Goal: Transaction & Acquisition: Purchase product/service

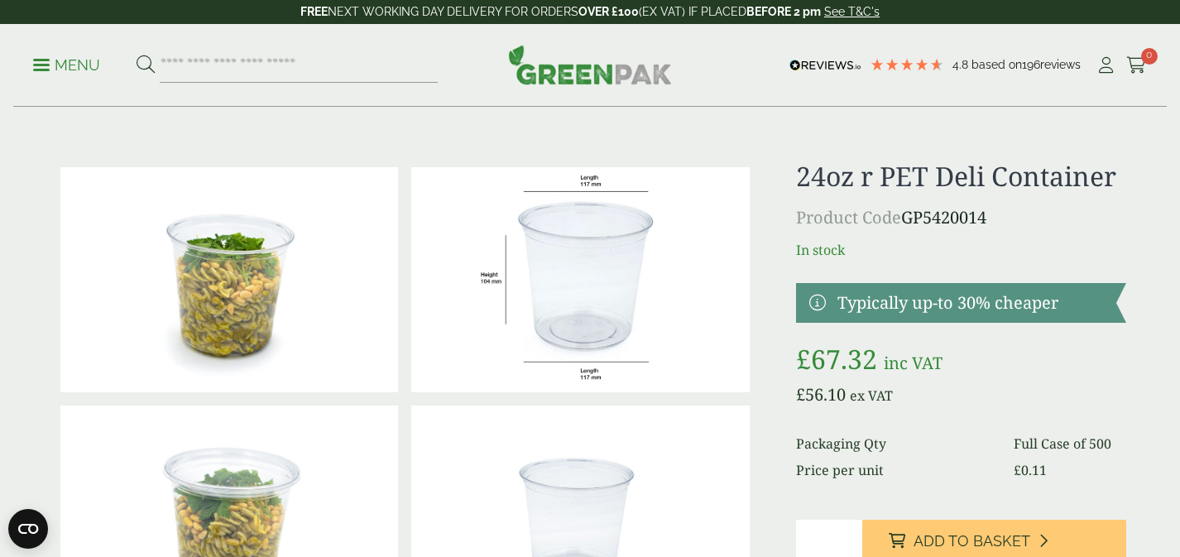
scroll to position [30, 0]
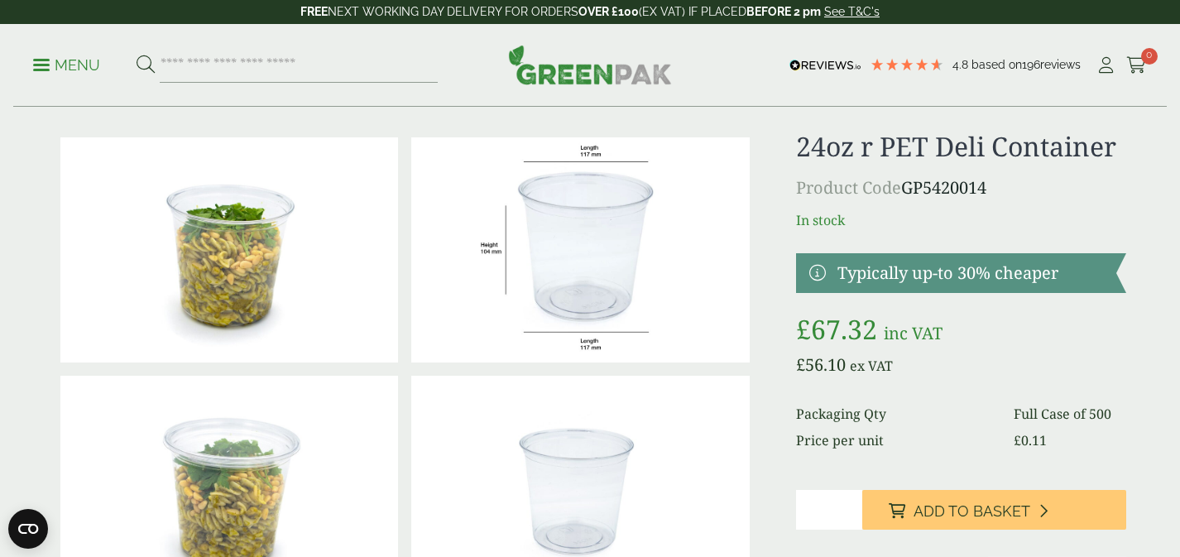
type input "*"
click at [846, 505] on input "*" at bounding box center [829, 510] width 66 height 40
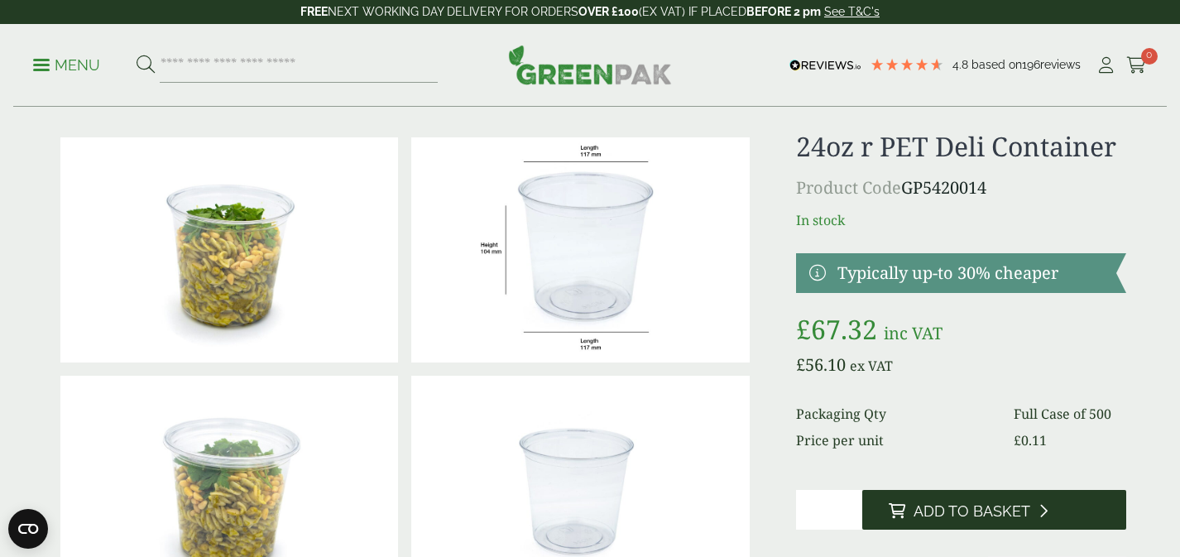
click at [934, 509] on span "Add to Basket" at bounding box center [971, 511] width 117 height 18
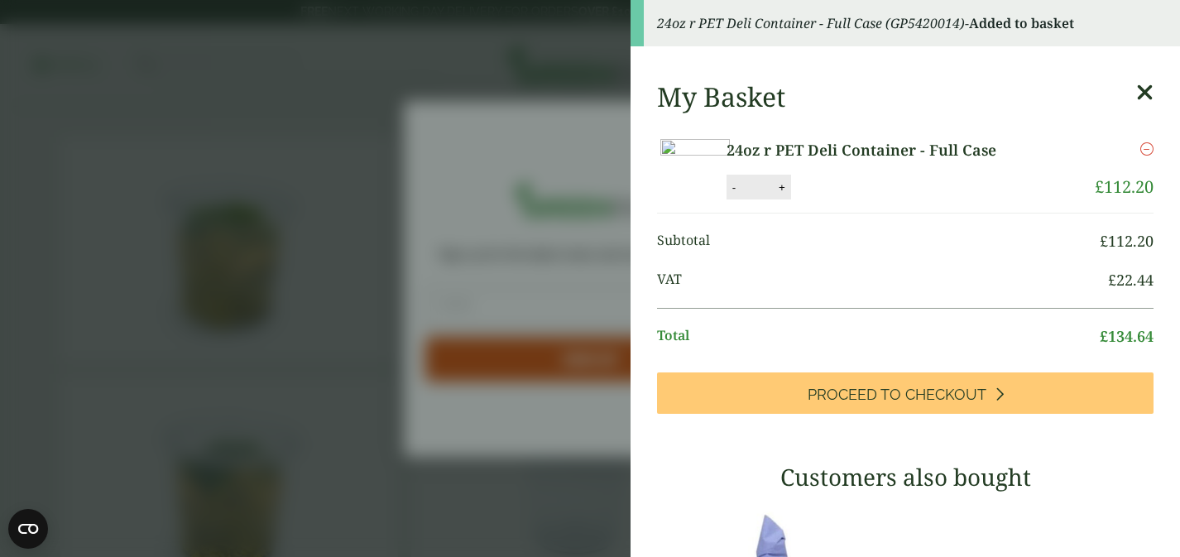
click at [1142, 91] on icon at bounding box center [1144, 92] width 17 height 23
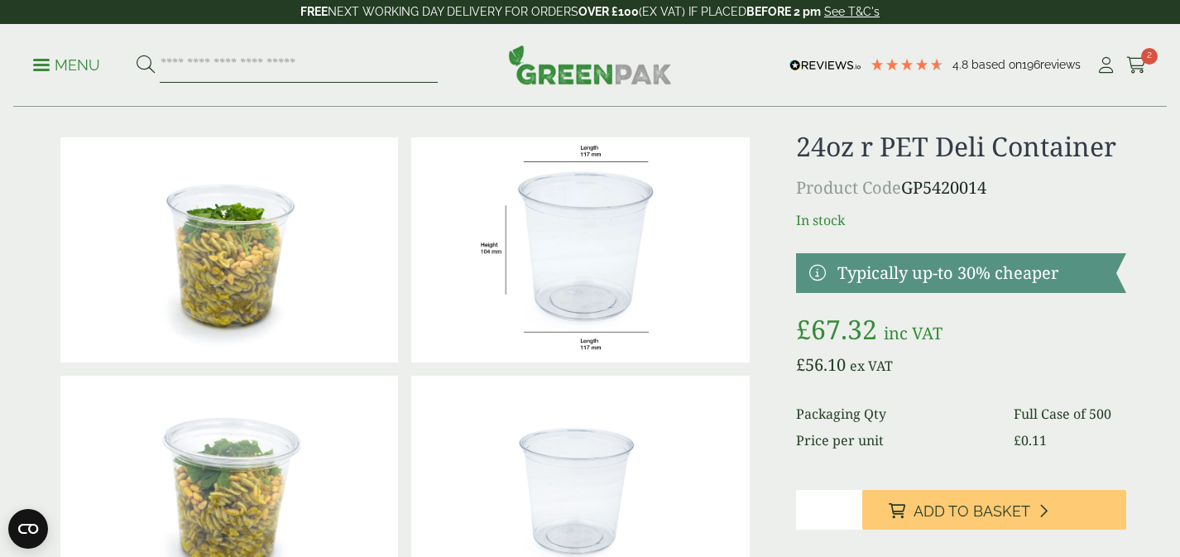
click at [255, 55] on input "search" at bounding box center [299, 65] width 278 height 35
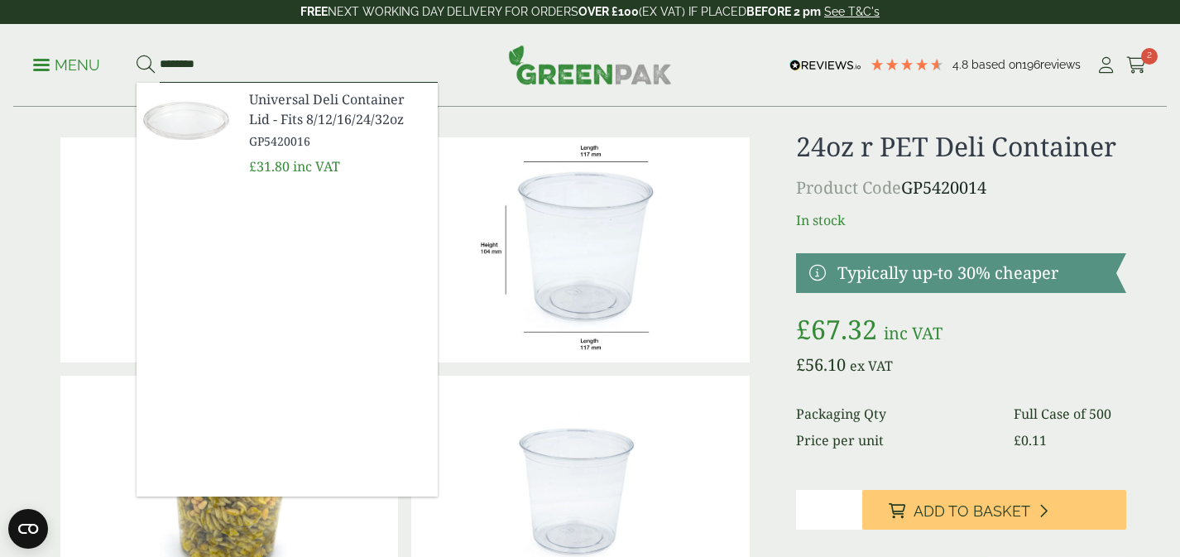
type input "********"
click at [285, 89] on span "Universal Deli Container Lid - Fits 8/12/16/24/32oz" at bounding box center [336, 109] width 175 height 40
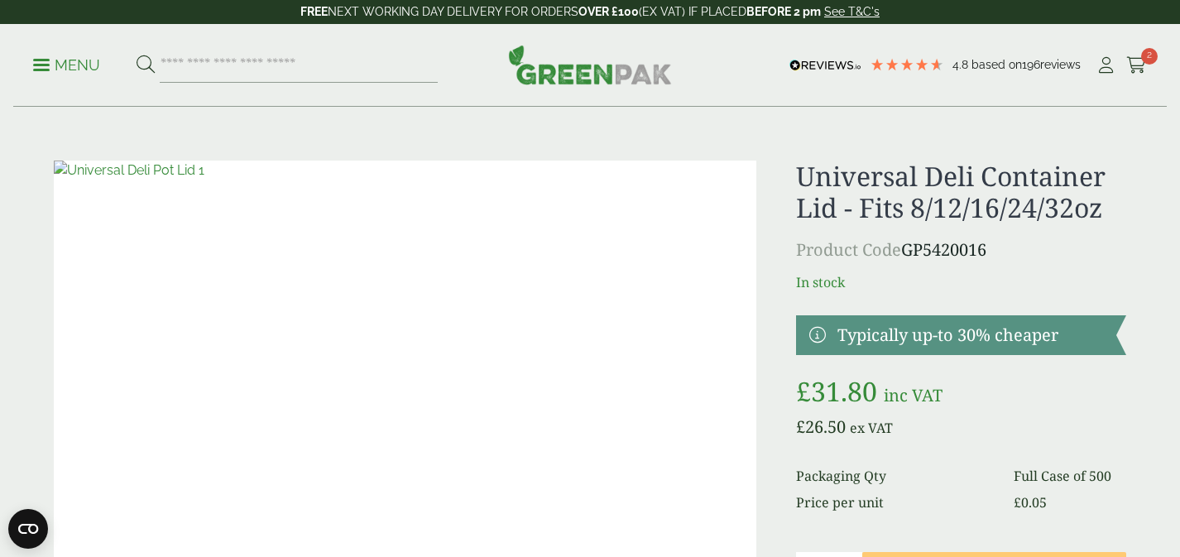
scroll to position [146, 0]
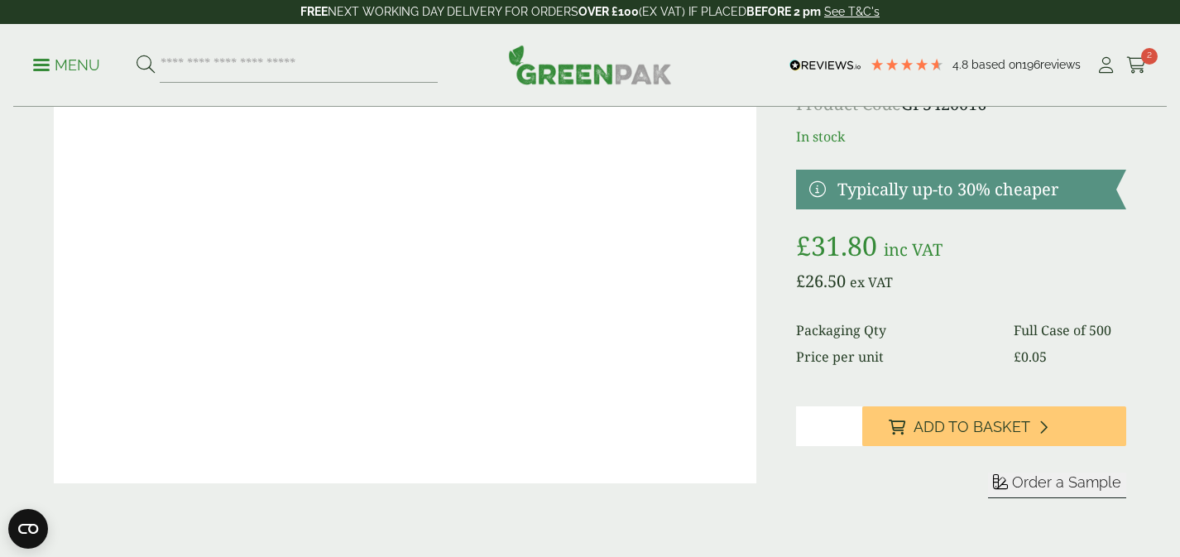
type input "*"
click at [847, 423] on input "*" at bounding box center [829, 426] width 66 height 40
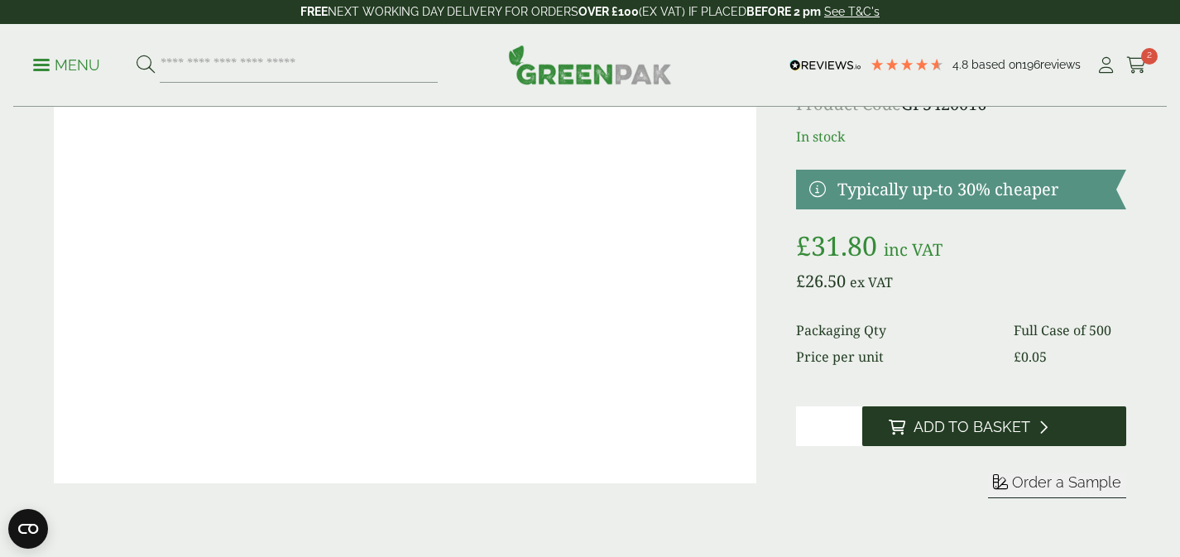
click at [948, 423] on span "Add to Basket" at bounding box center [971, 427] width 117 height 18
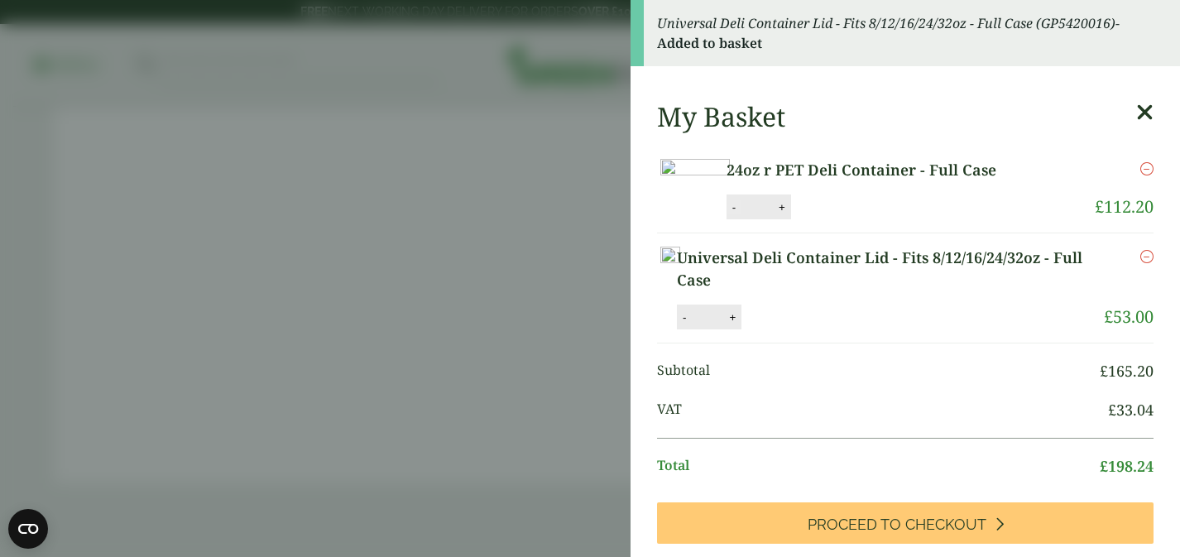
click at [740, 214] on button "-" at bounding box center [733, 207] width 13 height 14
type input "*"
click at [877, 220] on button "Update" at bounding box center [835, 207] width 83 height 25
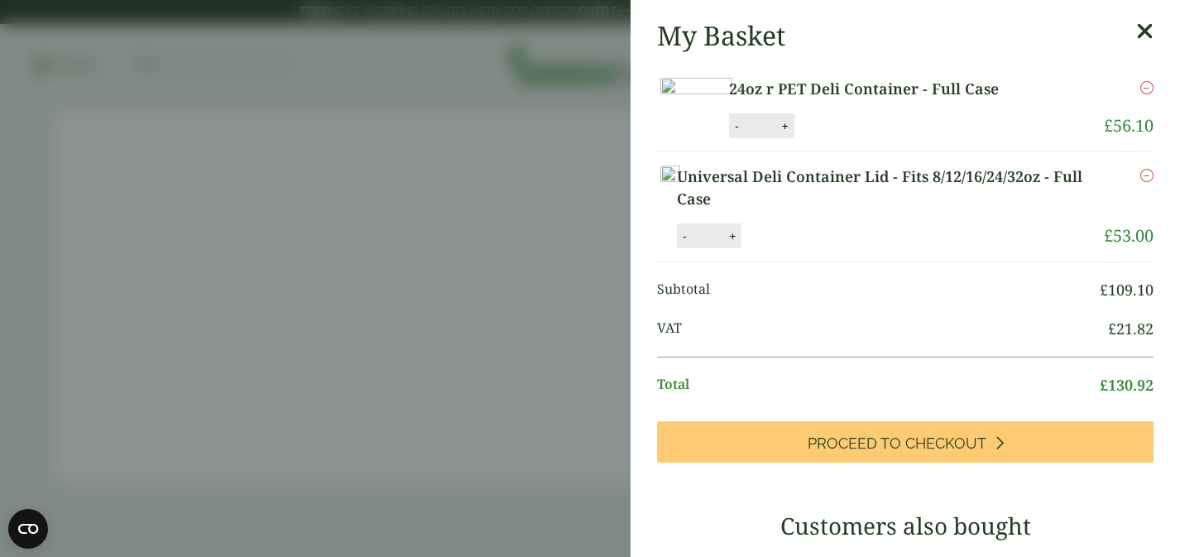
scroll to position [113, 0]
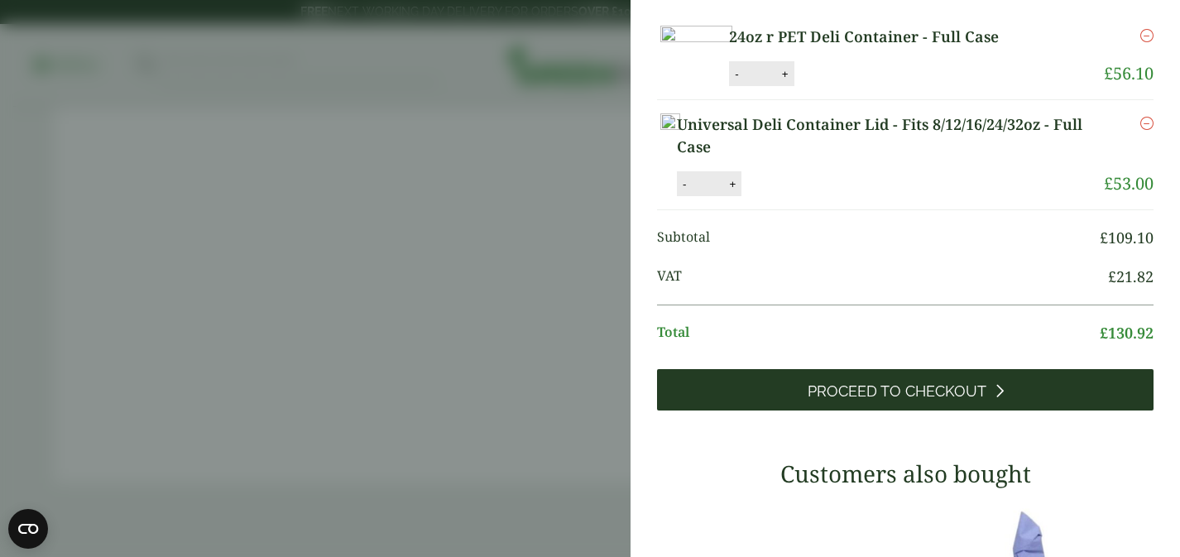
click at [1009, 410] on link "Proceed to Checkout" at bounding box center [905, 389] width 496 height 41
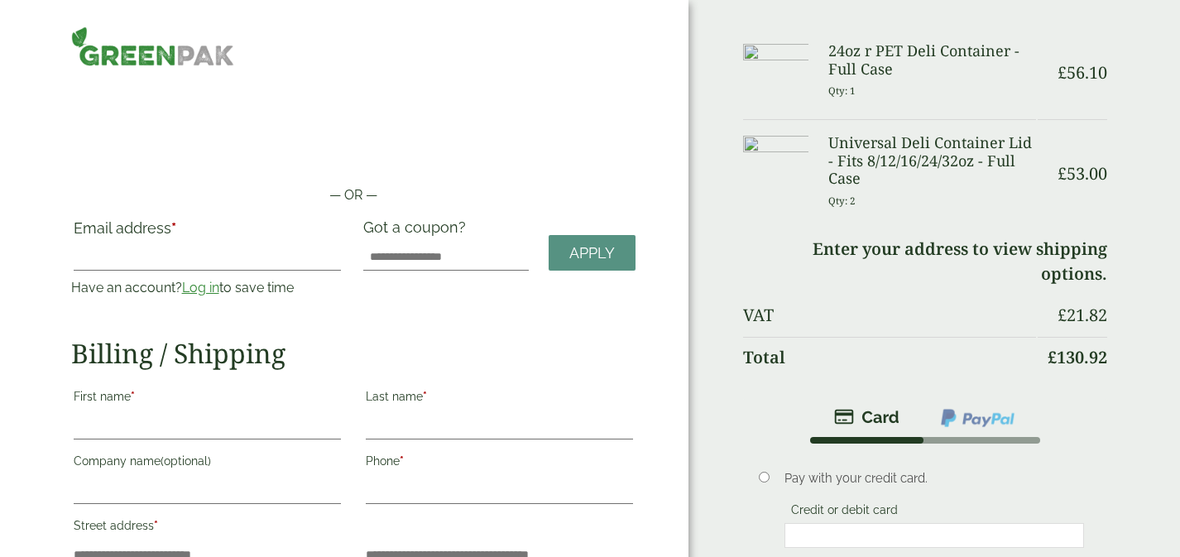
click at [205, 290] on link "Log in" at bounding box center [200, 288] width 37 height 16
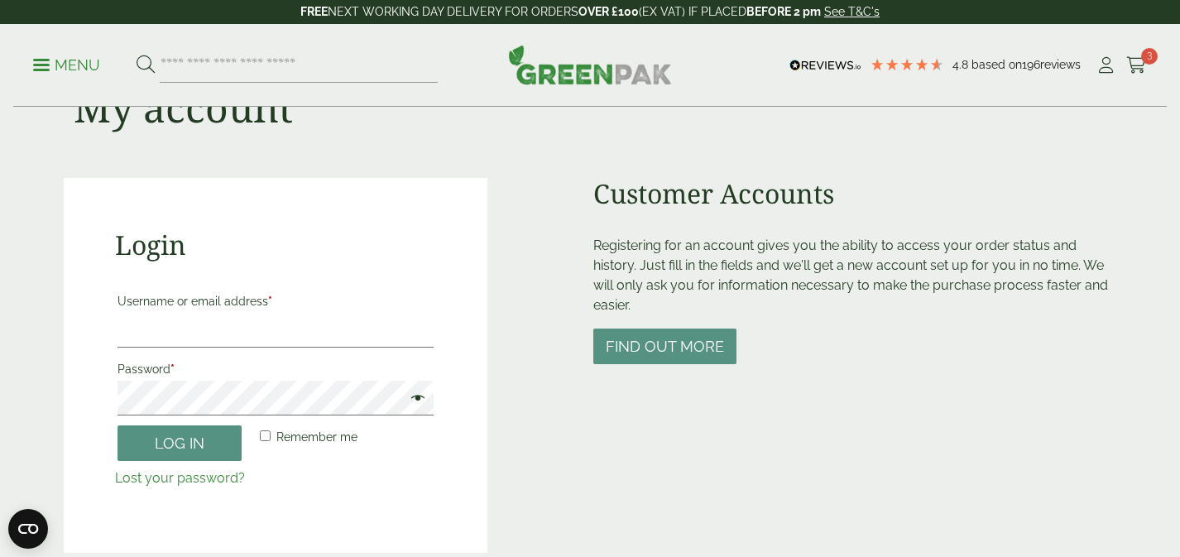
scroll to position [108, 0]
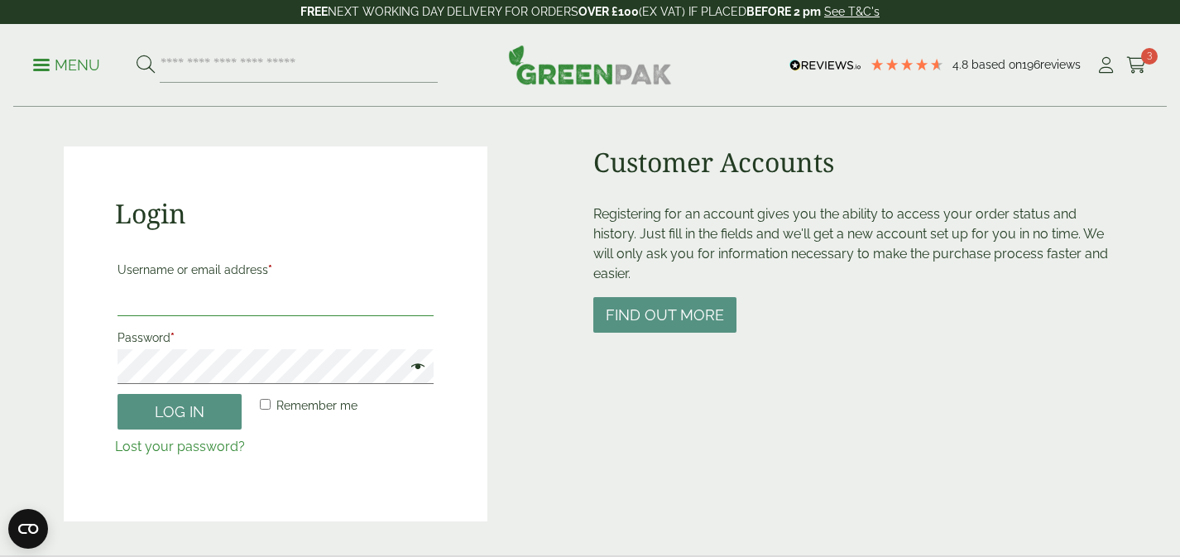
click at [284, 290] on input "Username or email address *" at bounding box center [275, 298] width 316 height 35
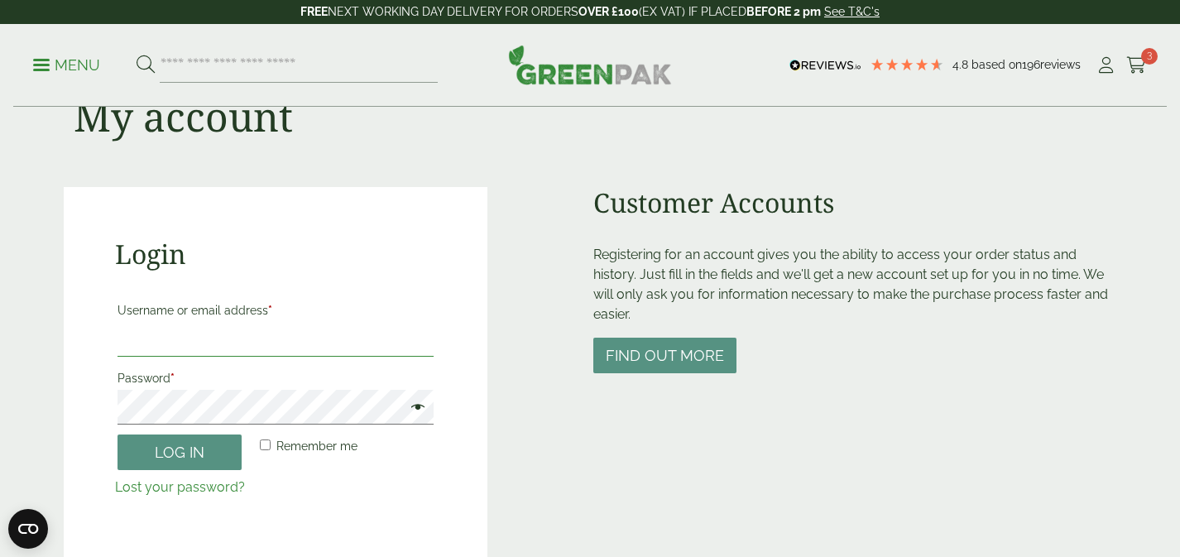
scroll to position [36, 0]
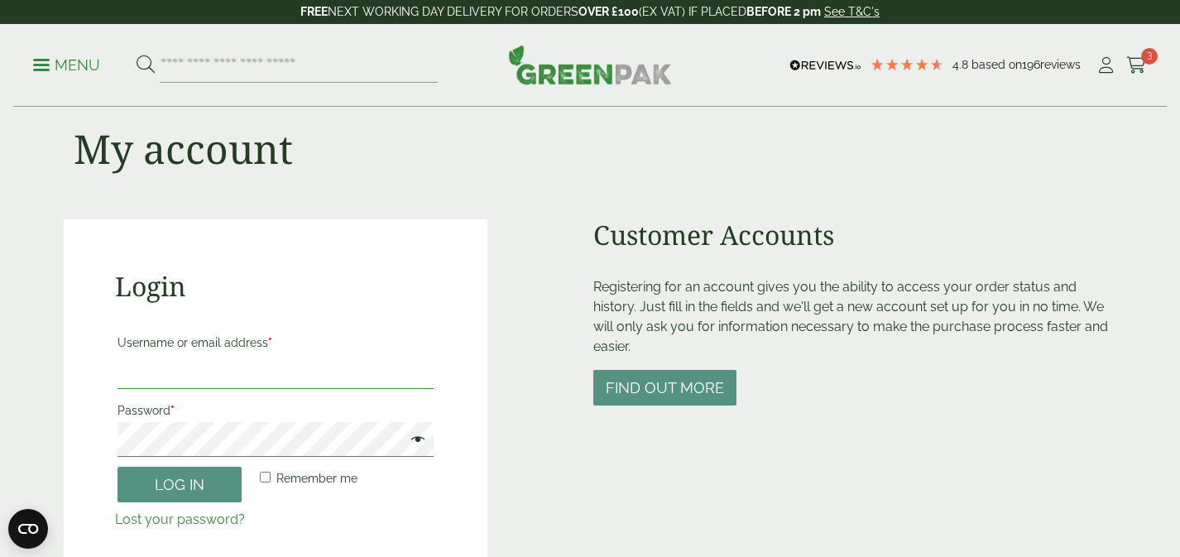
click at [276, 364] on input "Username or email address *" at bounding box center [275, 371] width 316 height 35
type input "**********"
click at [194, 480] on button "Log in" at bounding box center [179, 485] width 124 height 36
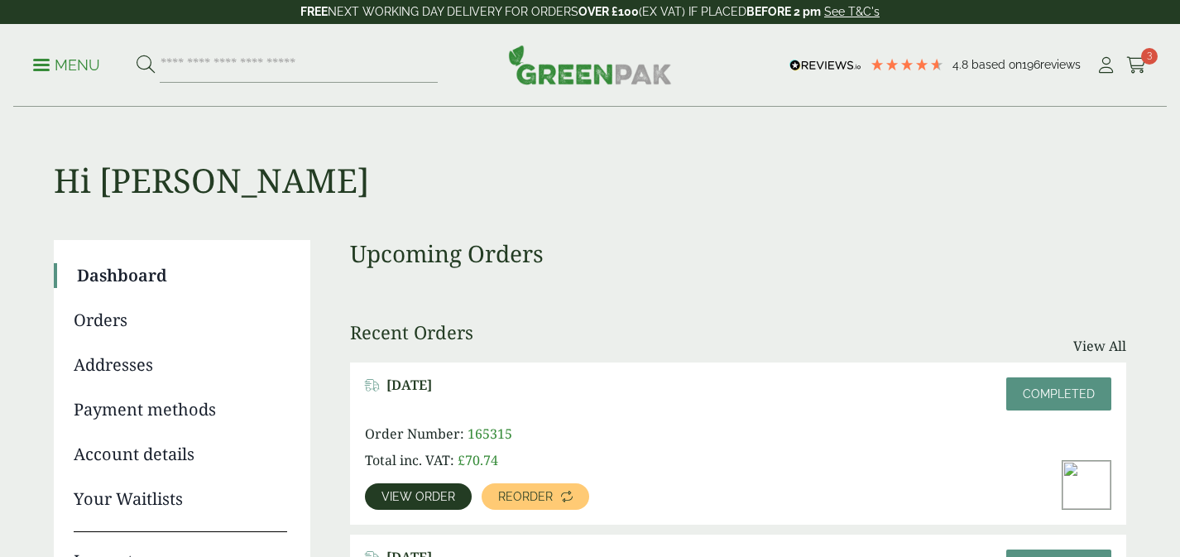
type input "**********"
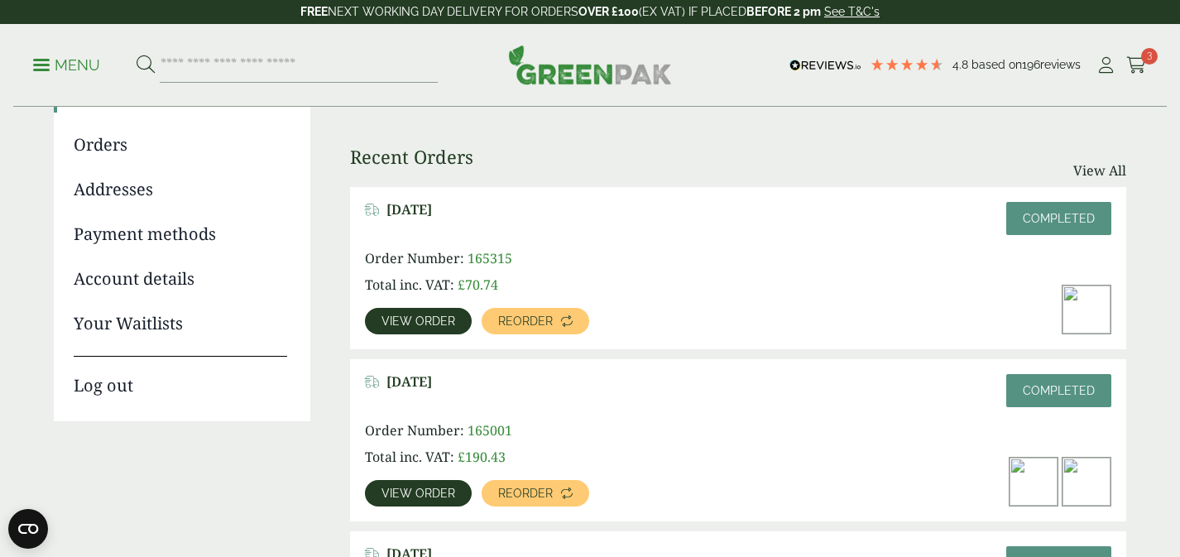
click at [1146, 68] on div "Menu 4.8 Based on 196 reviews My Account" at bounding box center [589, 65] width 1153 height 83
click at [1132, 53] on link "Cart 3" at bounding box center [1136, 65] width 21 height 25
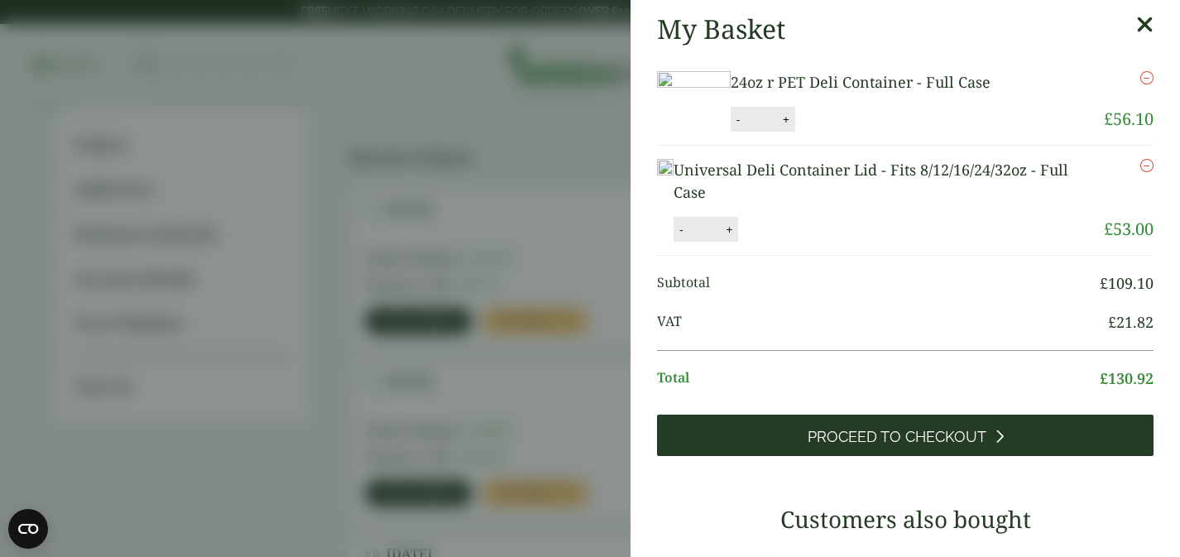
click at [1005, 456] on link "Proceed to Checkout" at bounding box center [905, 434] width 496 height 41
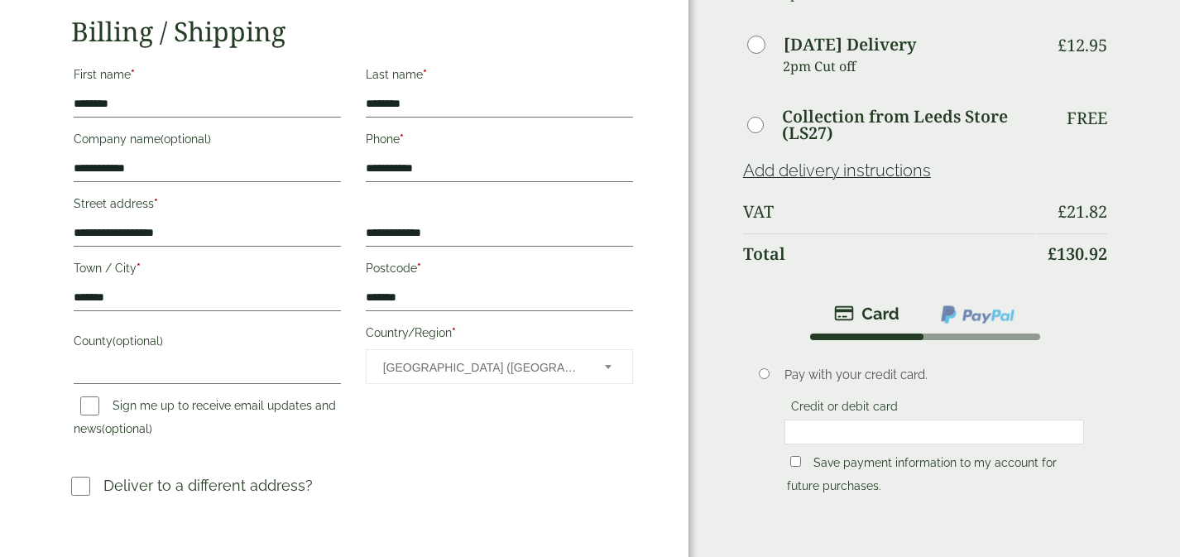
scroll to position [369, 0]
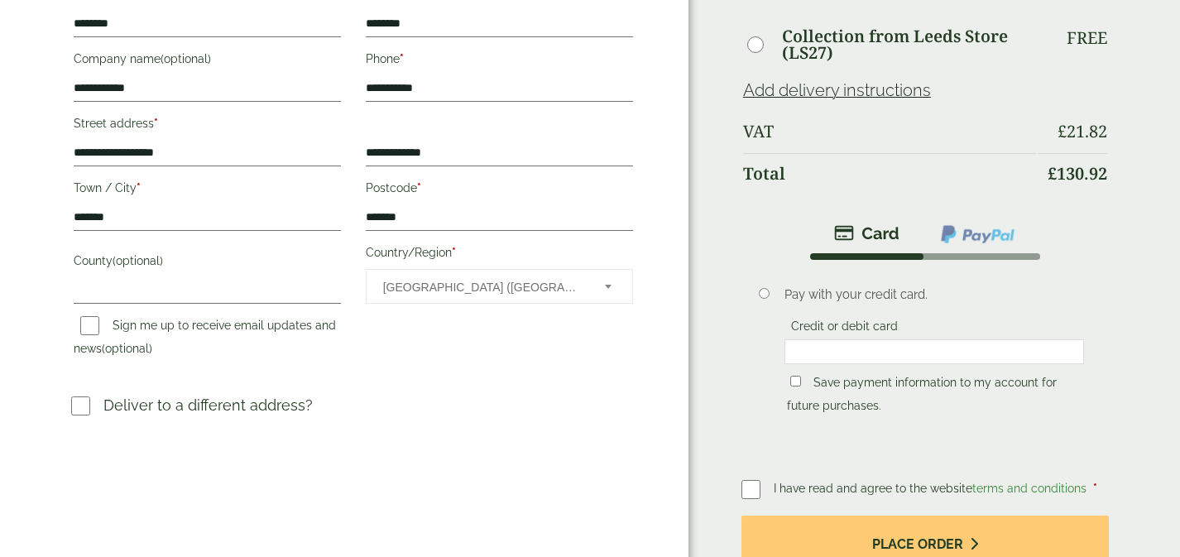
click at [869, 362] on div at bounding box center [933, 351] width 299 height 25
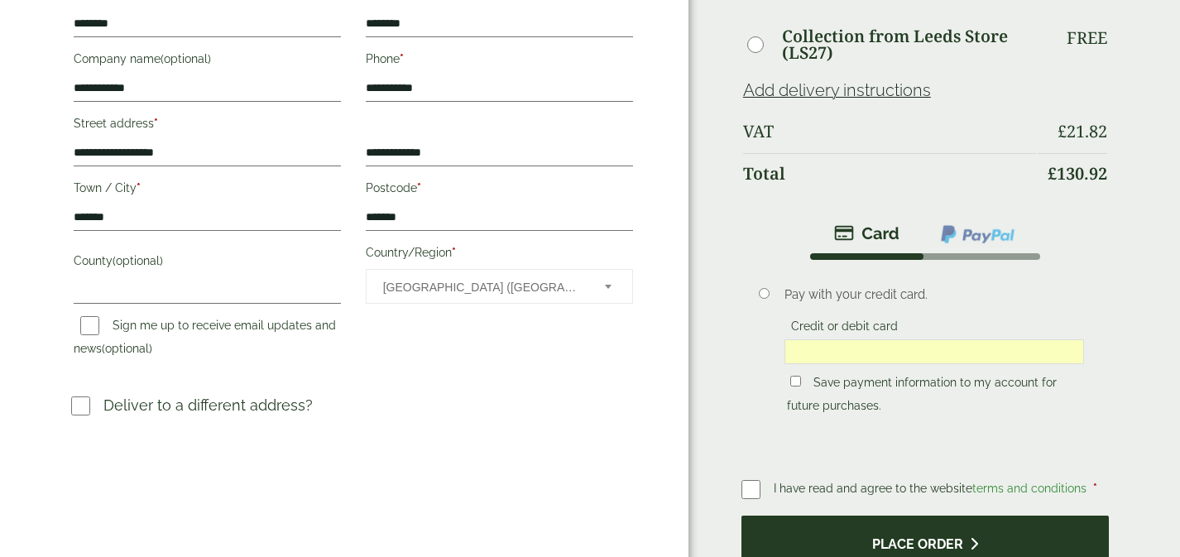
click at [945, 539] on button "Place order" at bounding box center [925, 542] width 368 height 54
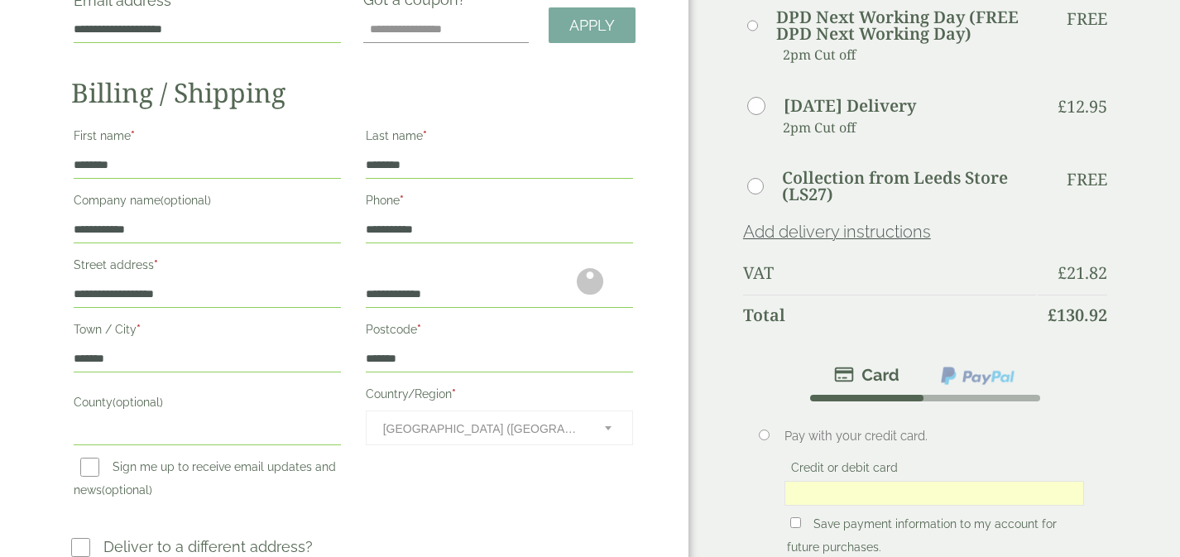
click at [746, 490] on div at bounding box center [590, 281] width 1180 height 1169
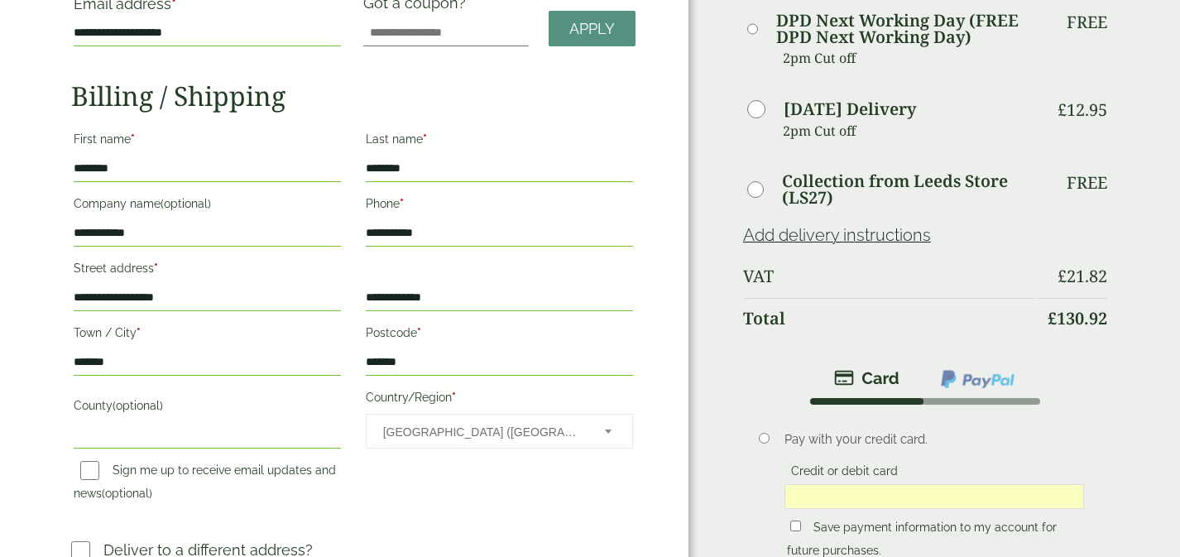
scroll to position [448, 0]
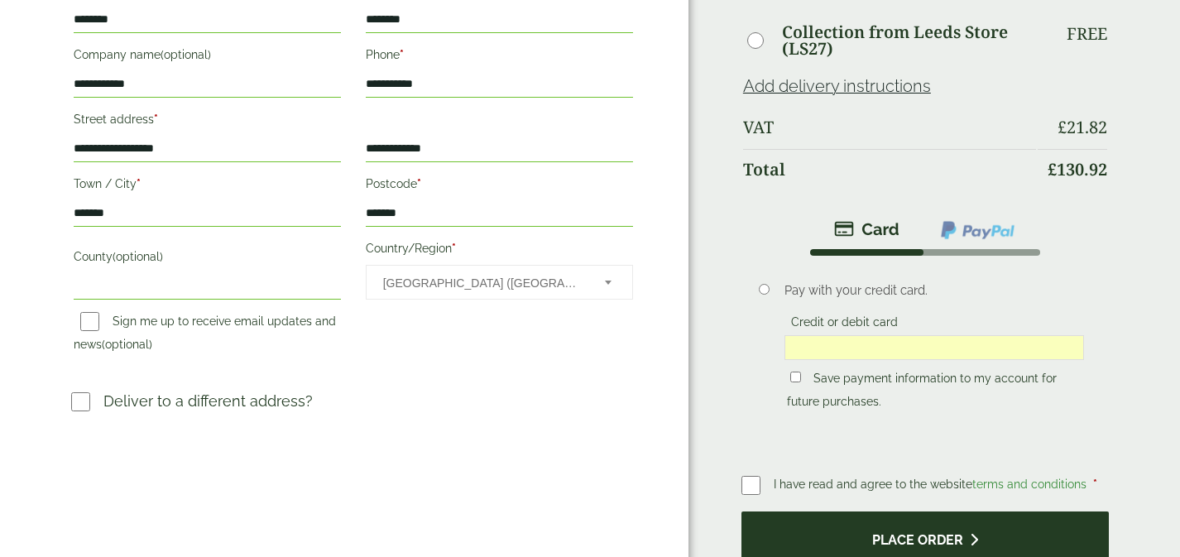
click at [881, 525] on button "Place order" at bounding box center [925, 538] width 368 height 54
